Goal: Task Accomplishment & Management: Manage account settings

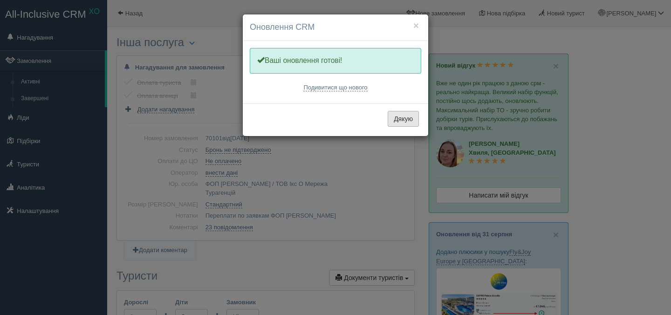
click at [407, 118] on button "Дякую" at bounding box center [403, 119] width 31 height 16
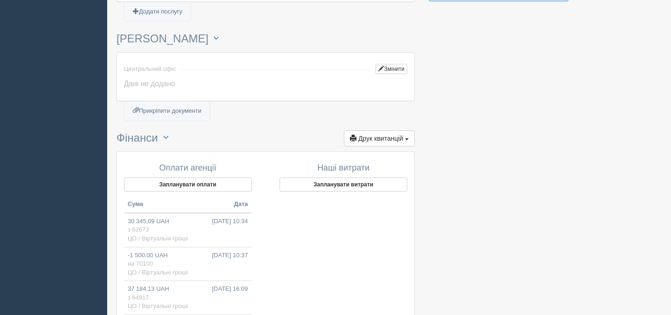
scroll to position [569, 0]
click at [206, 185] on button "Запланувати оплати" at bounding box center [188, 186] width 128 height 14
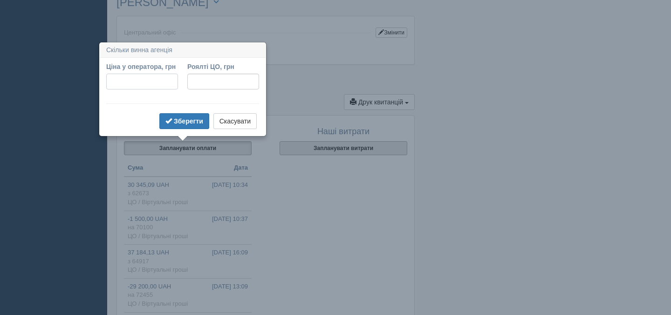
scroll to position [648, 0]
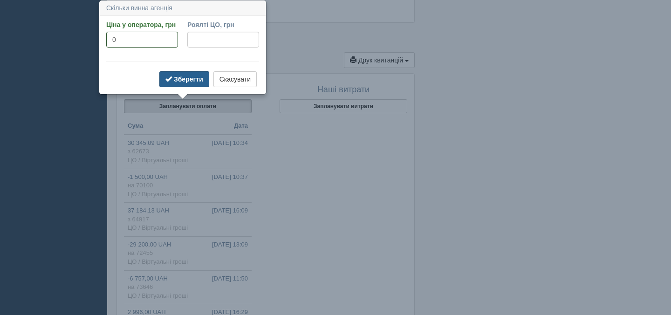
type input "0"
click at [185, 78] on b "Зберегти" at bounding box center [188, 79] width 29 height 7
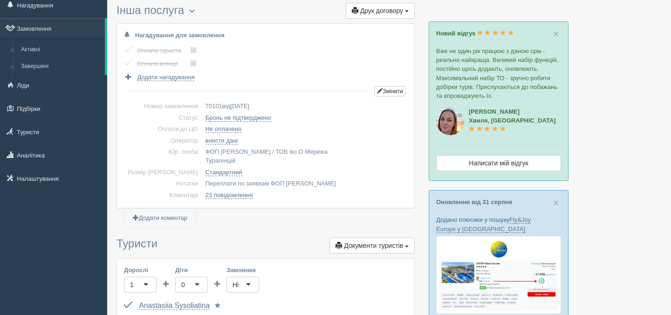
scroll to position [0, 0]
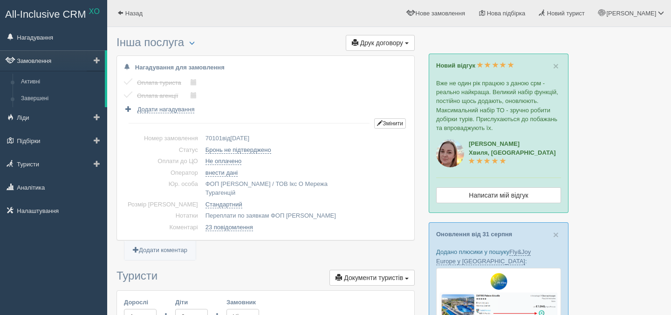
click at [38, 63] on link "Замовлення" at bounding box center [52, 60] width 105 height 21
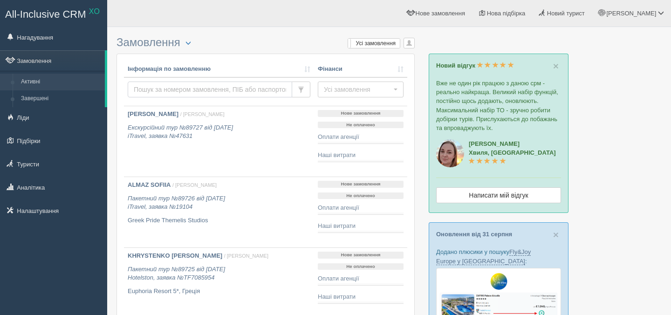
click at [200, 85] on input "text" at bounding box center [210, 90] width 165 height 16
paste input "77414"
type input "77414"
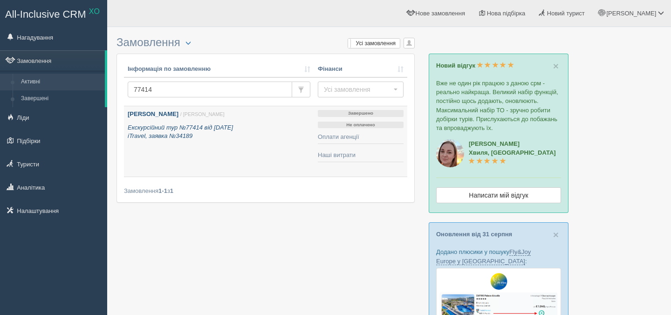
click at [204, 130] on icon "Екскурсійний тур №77414 від 28.03.2025 iTravel, заявка №34189" at bounding box center [180, 132] width 105 height 16
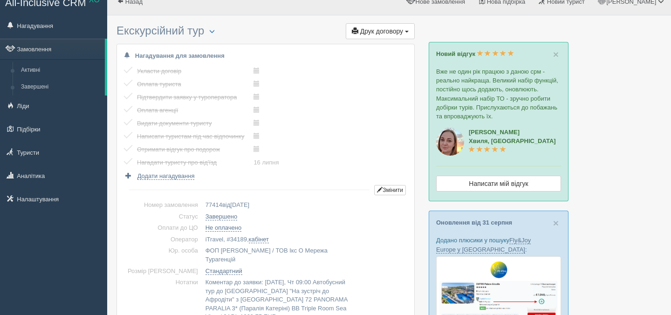
scroll to position [626, 0]
